Goal: Find specific page/section: Find specific page/section

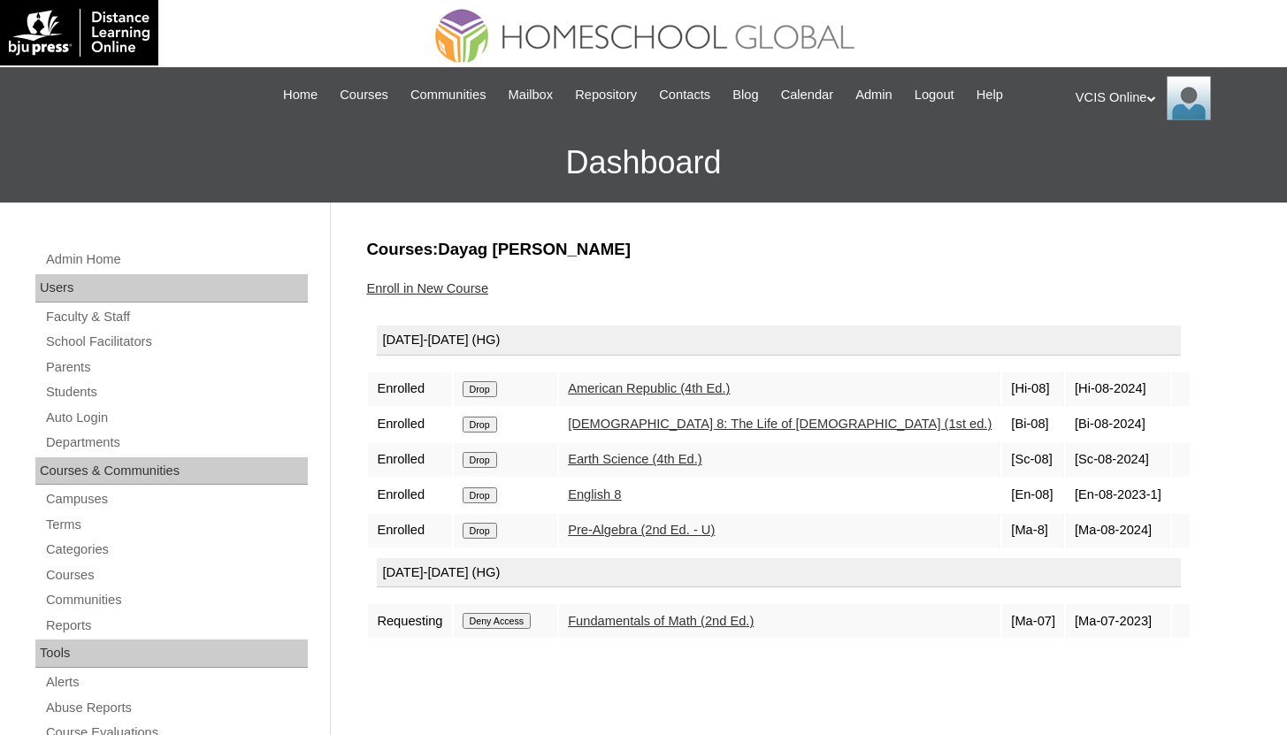
click at [88, 571] on link "Courses" at bounding box center [176, 575] width 264 height 22
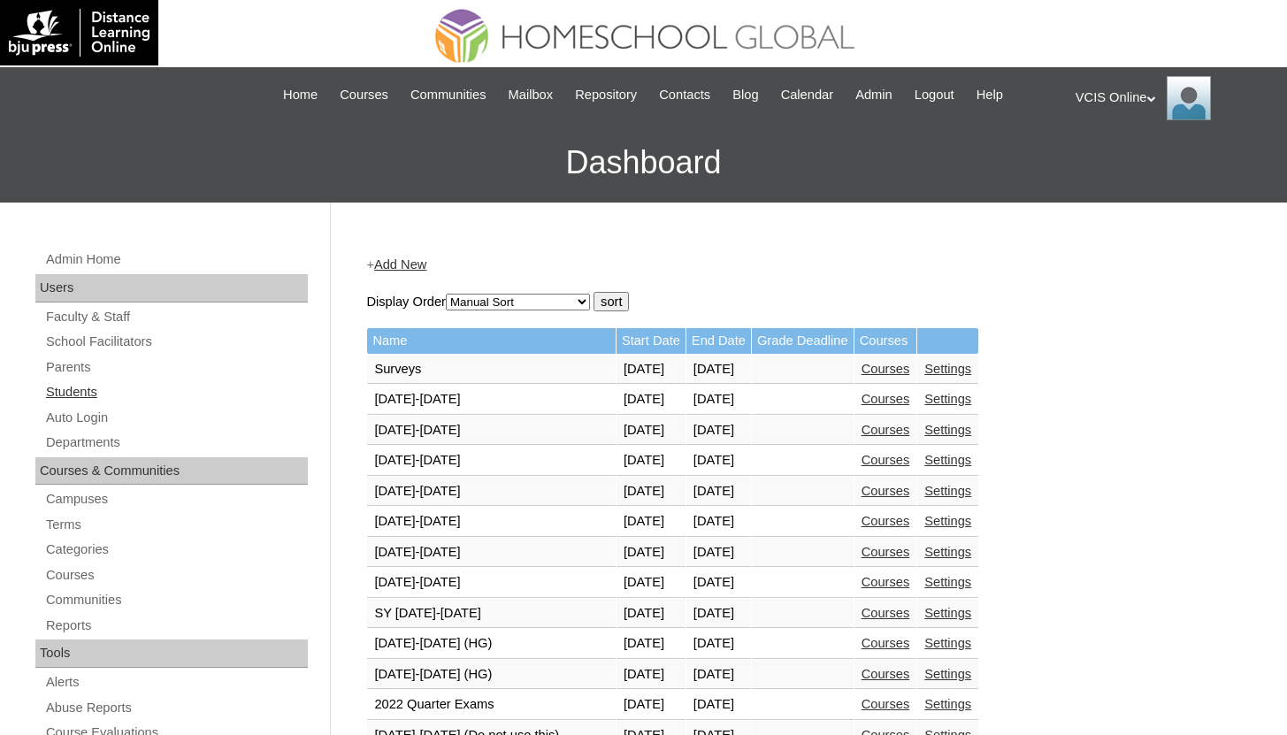
click at [96, 384] on link "Students" at bounding box center [176, 392] width 264 height 22
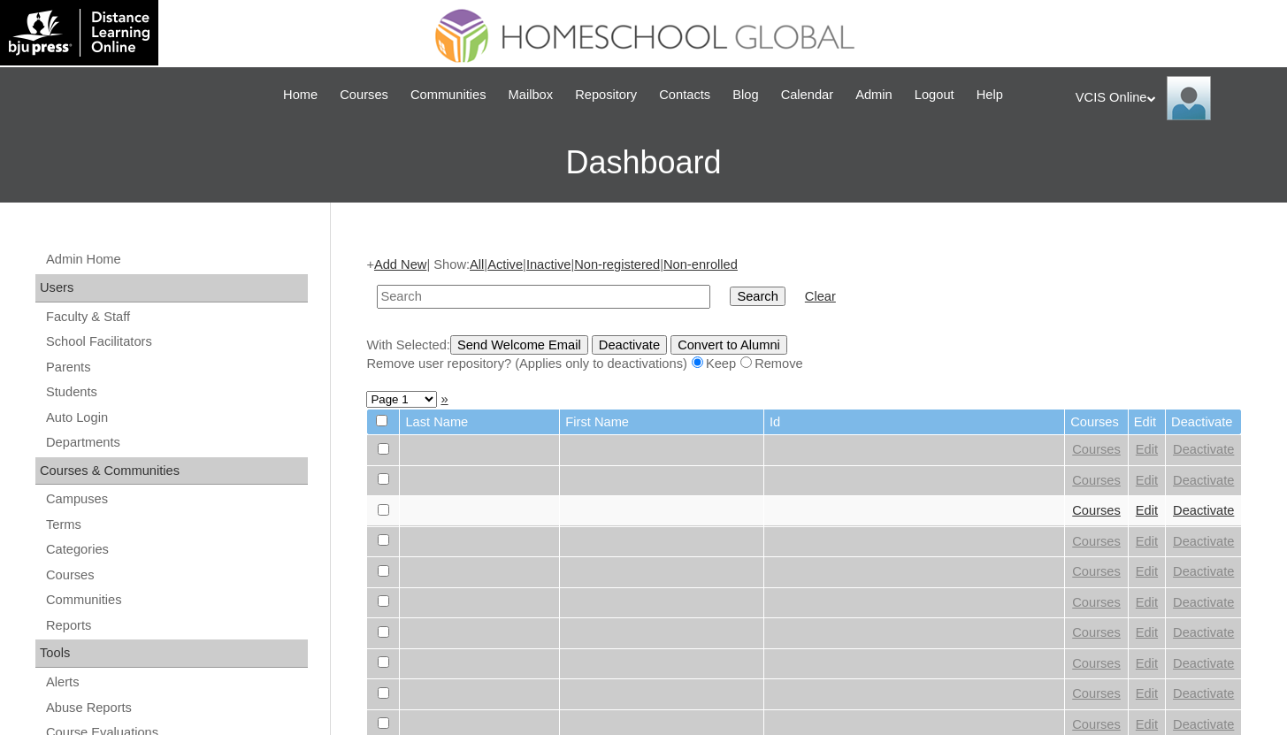
click at [640, 295] on input "text" at bounding box center [543, 297] width 333 height 24
type input "shmily"
click at [730, 287] on input "Search" at bounding box center [757, 296] width 55 height 19
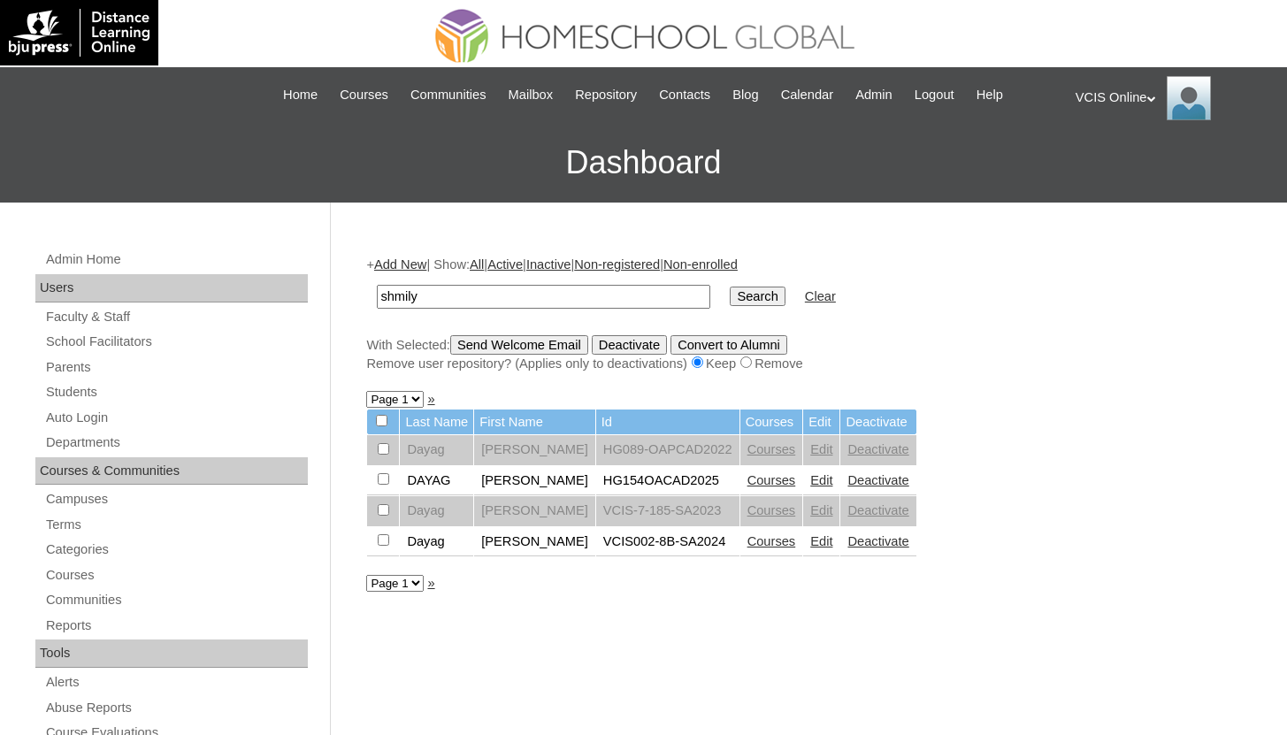
click at [783, 482] on link "Courses" at bounding box center [771, 480] width 49 height 14
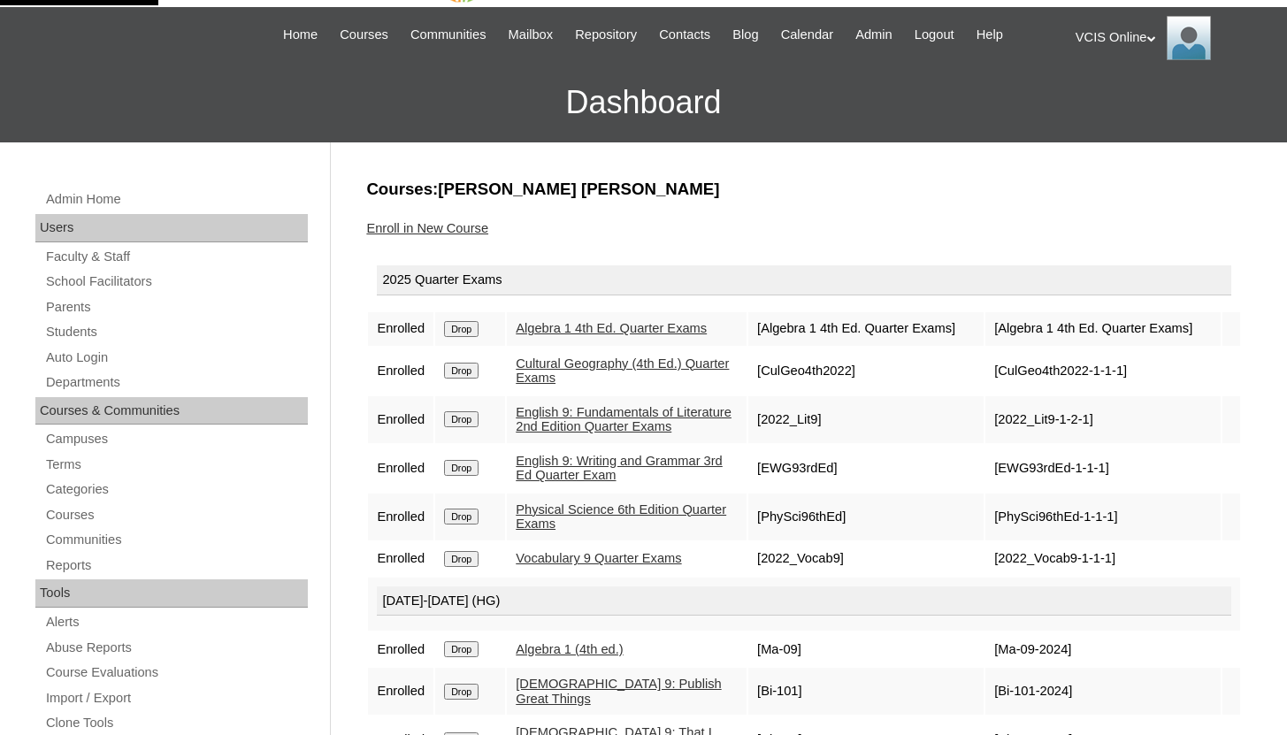
scroll to position [155, 0]
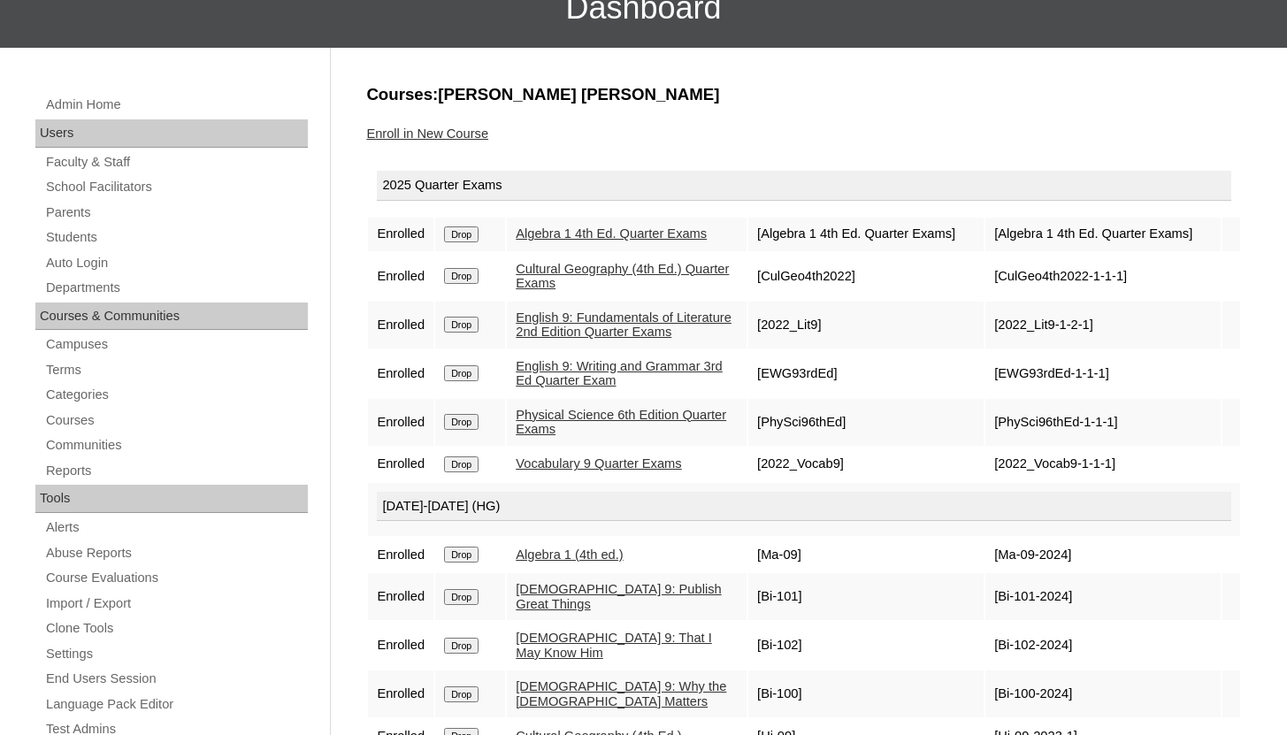
click at [586, 562] on link "Algebra 1 (4th ed.)" at bounding box center [569, 555] width 107 height 14
